Goal: Information Seeking & Learning: Learn about a topic

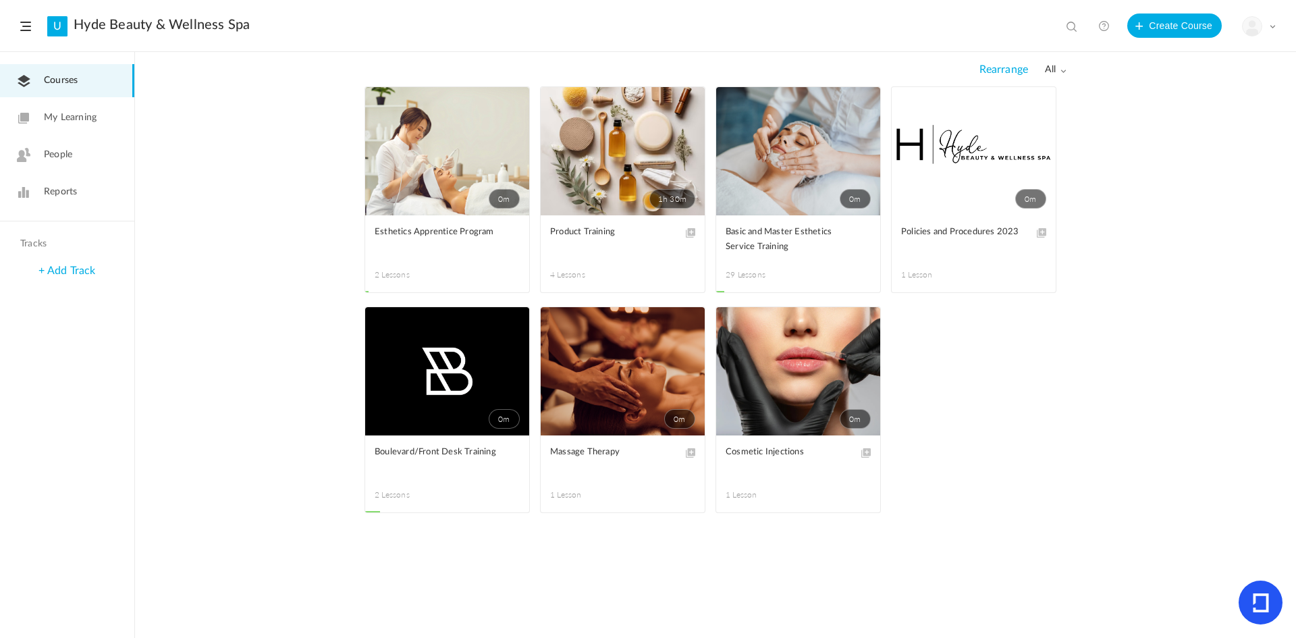
click at [0, 0] on span at bounding box center [0, 0] width 0 height 0
click at [756, 255] on figcaption "Basic and Master Esthetics Service Training 29 Lessons" at bounding box center [798, 253] width 164 height 77
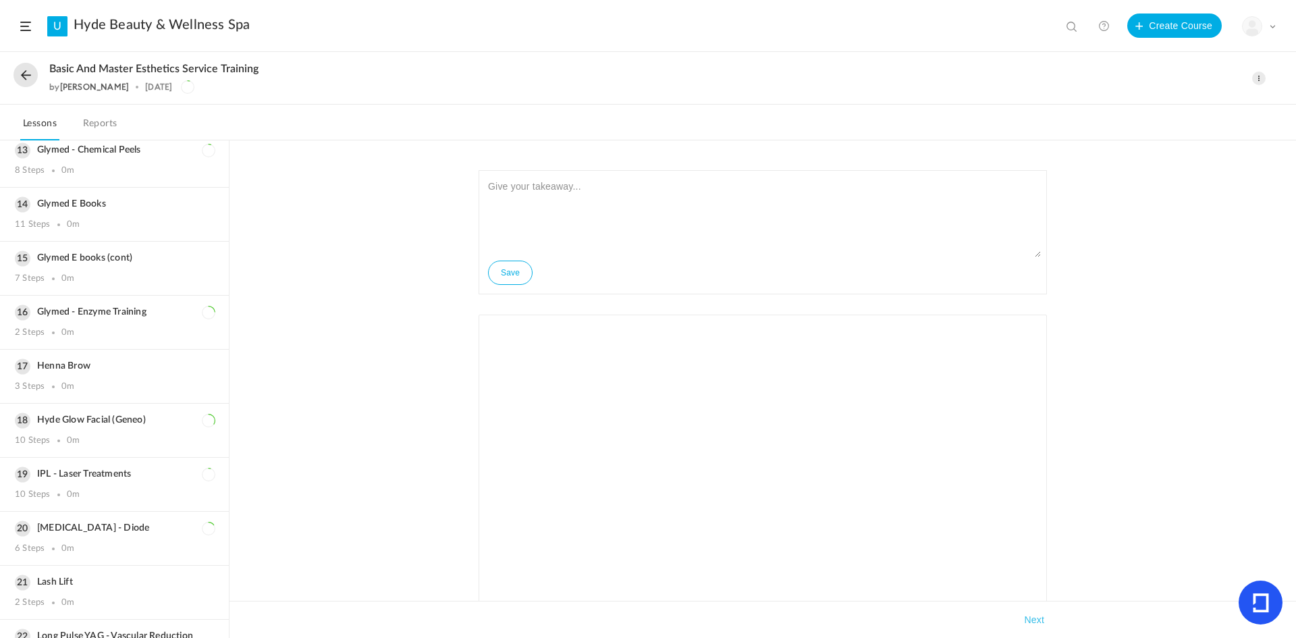
scroll to position [675, 0]
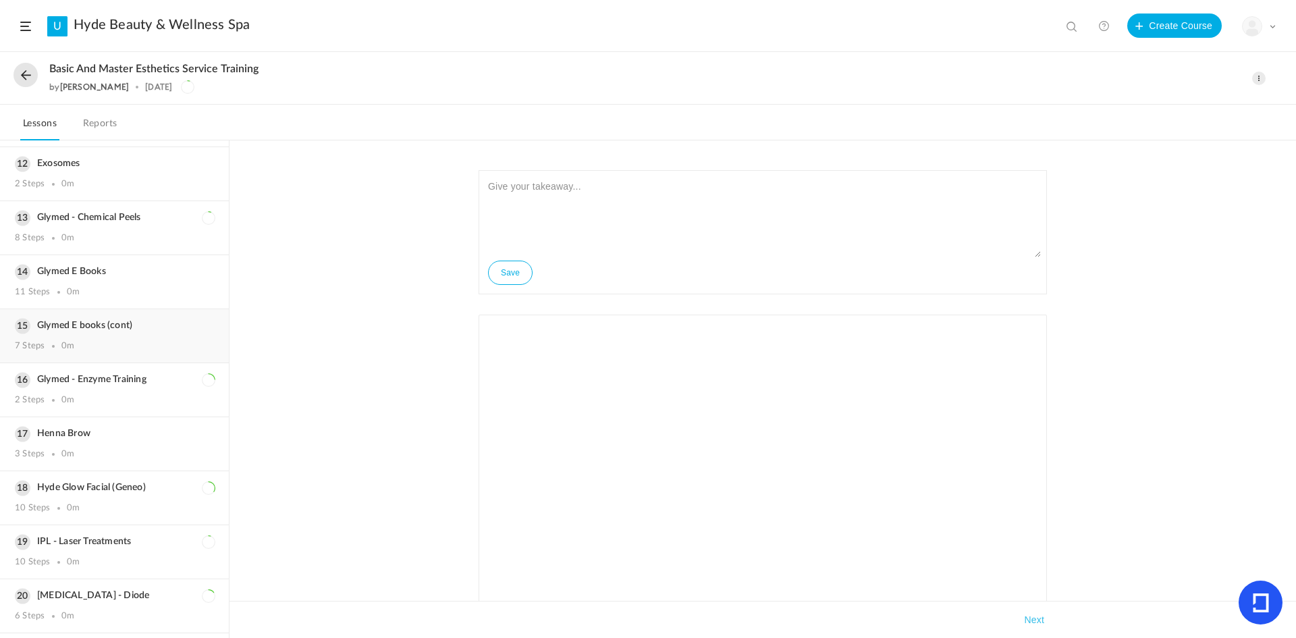
click at [113, 320] on h3 "Glymed E books (cont)" at bounding box center [114, 325] width 199 height 11
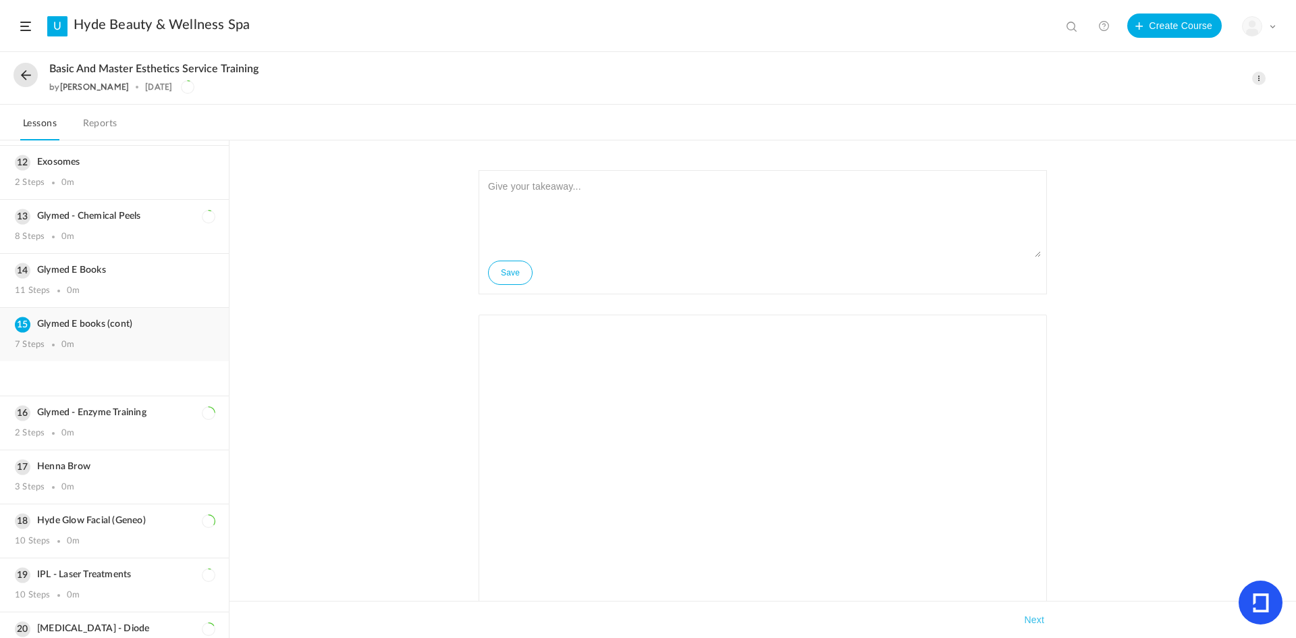
scroll to position [599, 0]
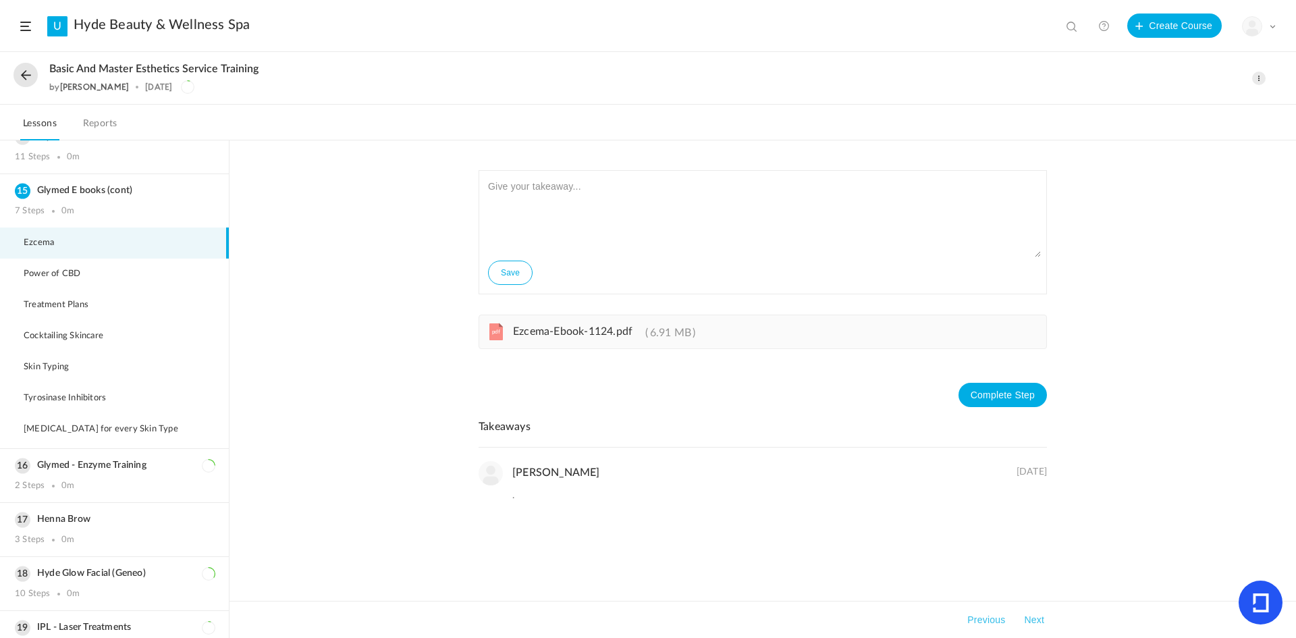
scroll to position [666, 0]
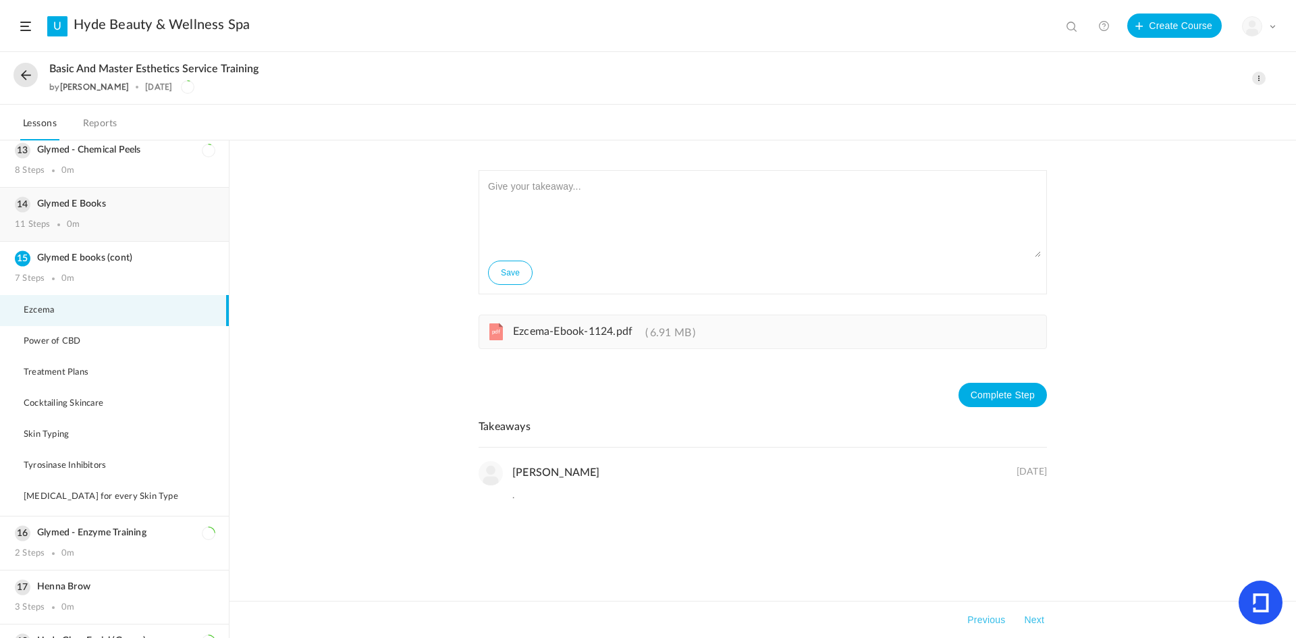
click at [132, 207] on div "Glymed E Books 11 Steps 0m" at bounding box center [114, 214] width 229 height 53
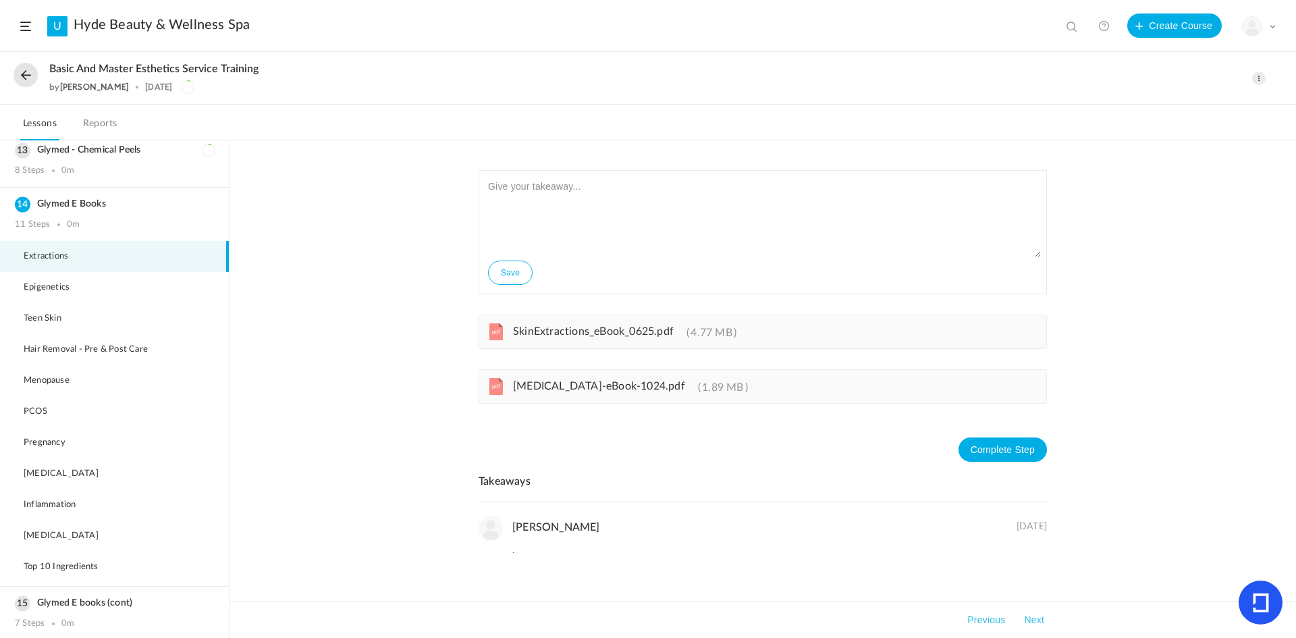
scroll to position [531, 0]
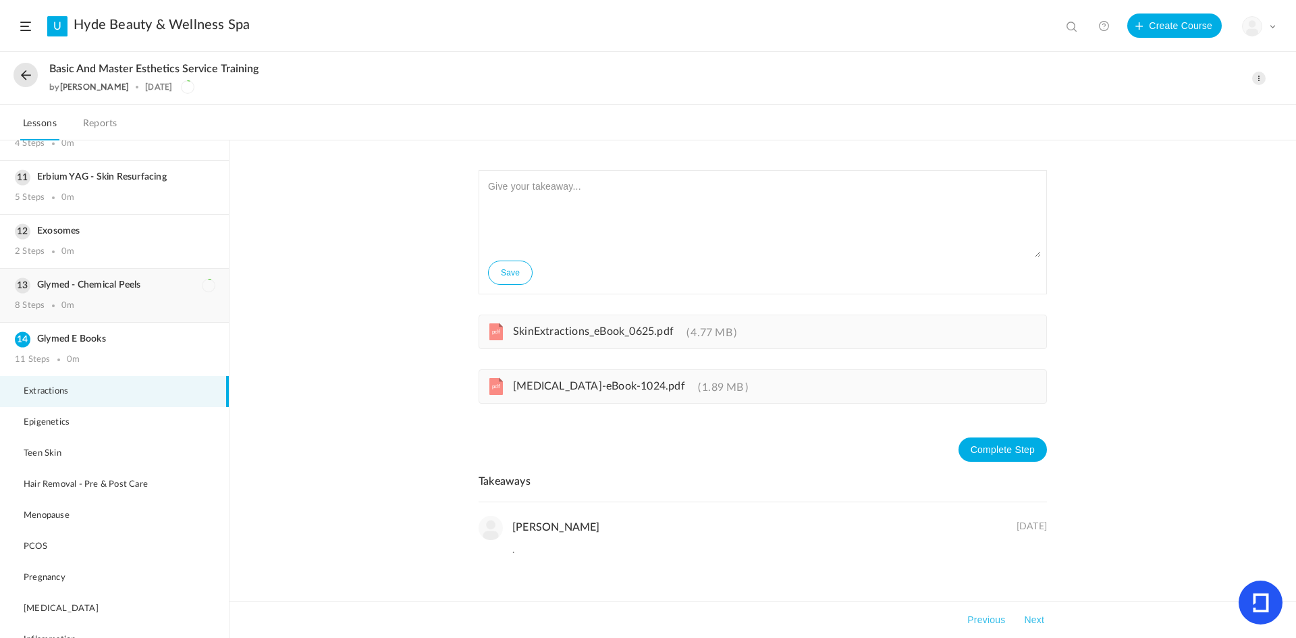
click at [153, 280] on h3 "Glymed - Chemical Peels" at bounding box center [114, 285] width 199 height 11
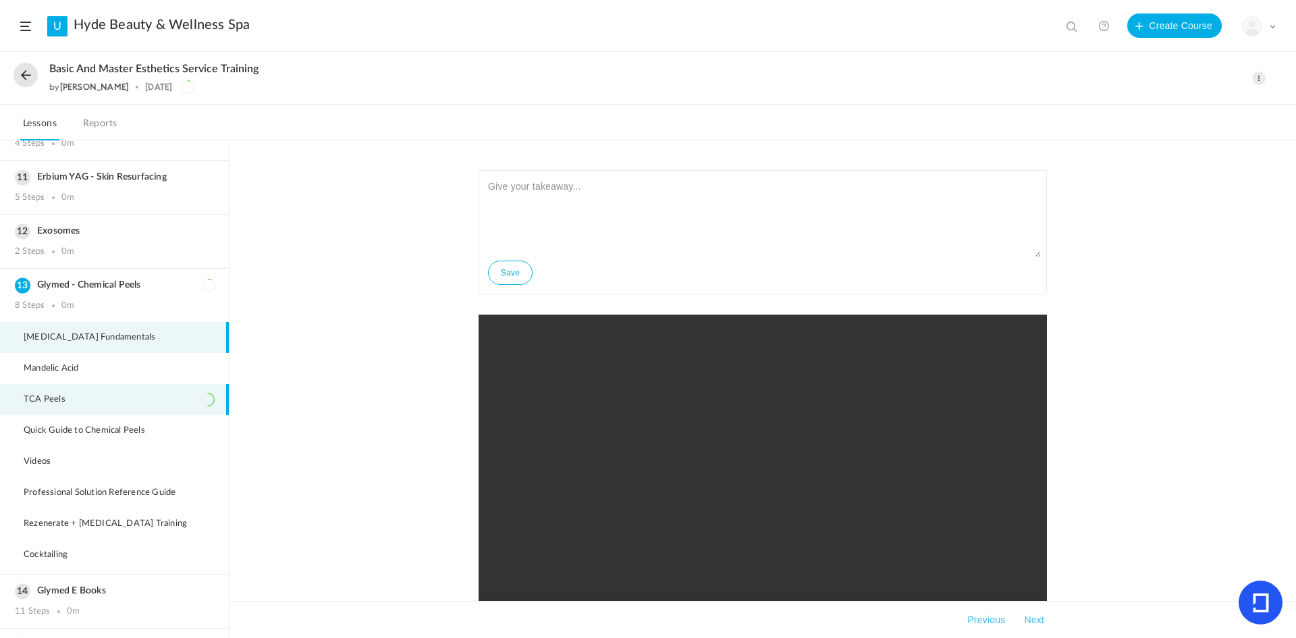
click at [161, 384] on li "TCA Peels" at bounding box center [114, 399] width 229 height 31
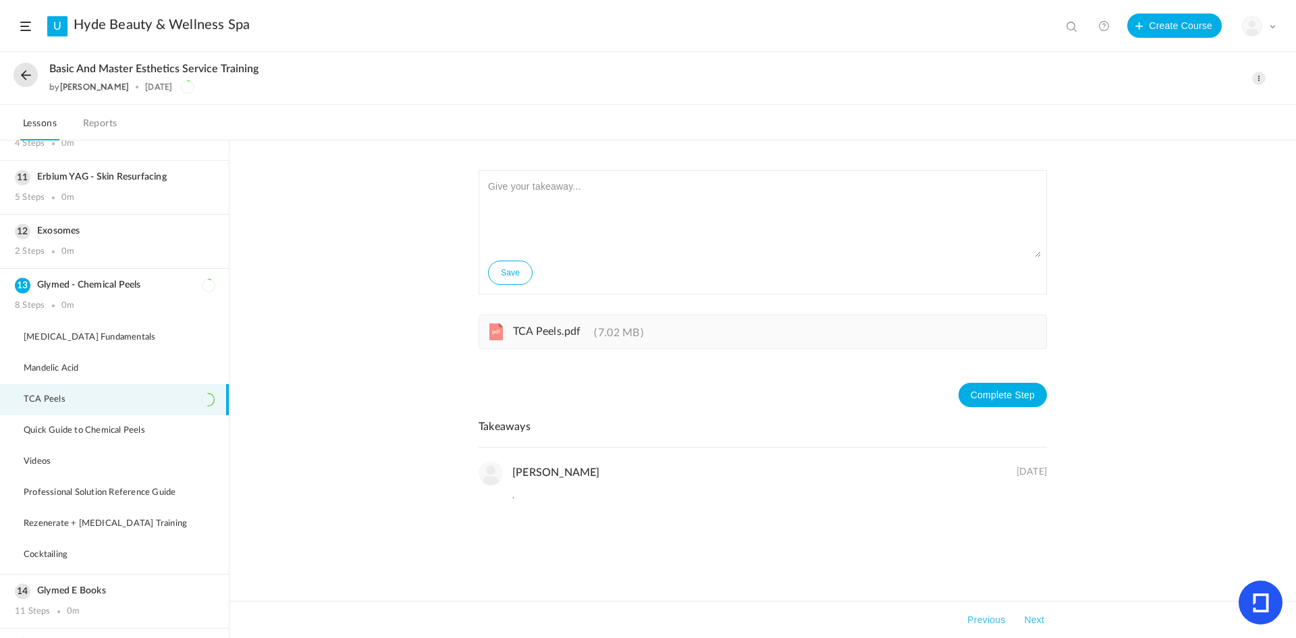
click at [535, 336] on span "TCA Peels.pdf" at bounding box center [547, 331] width 68 height 11
